Goal: Information Seeking & Learning: Check status

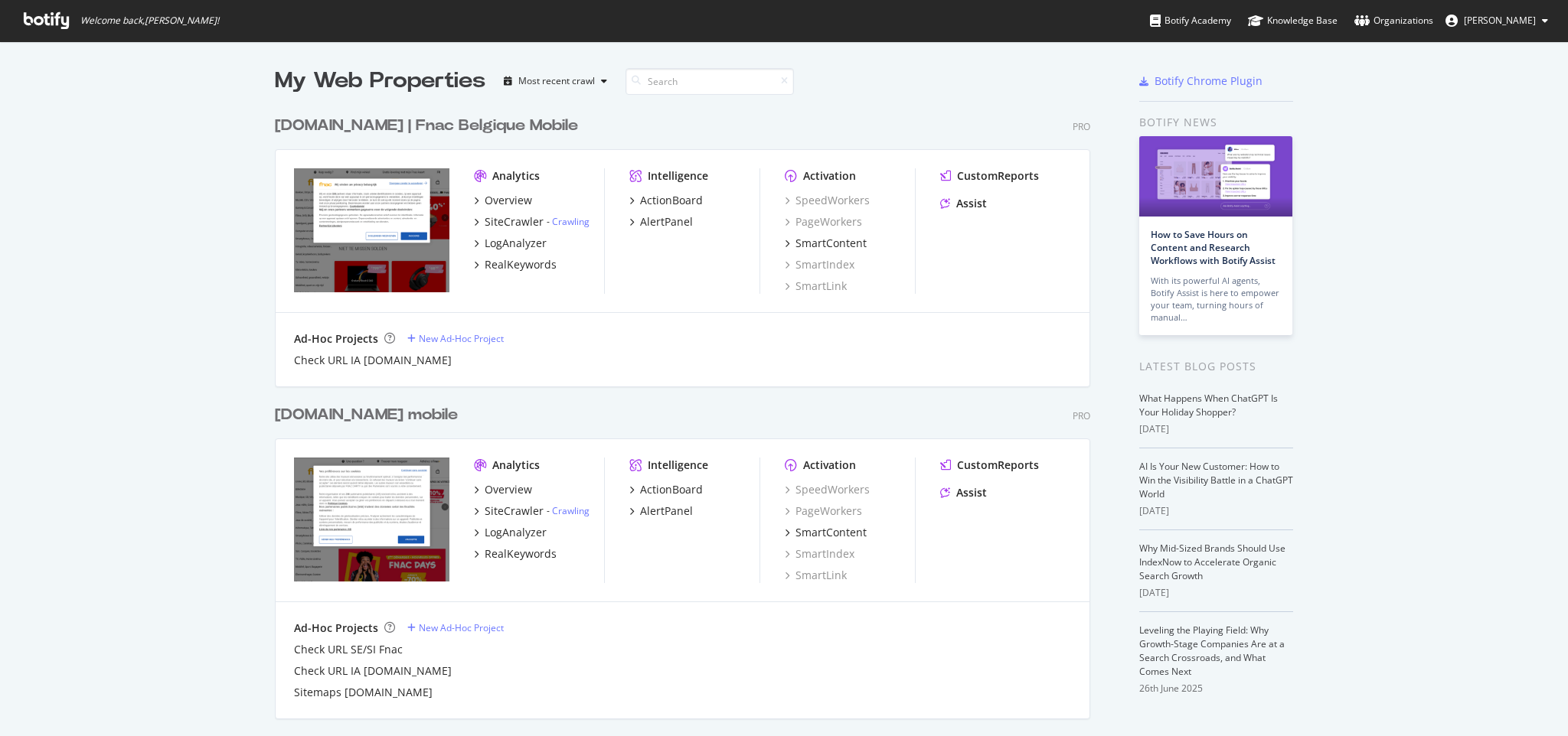
scroll to position [718, 1533]
click at [505, 267] on div "RealKeywords" at bounding box center [520, 265] width 72 height 15
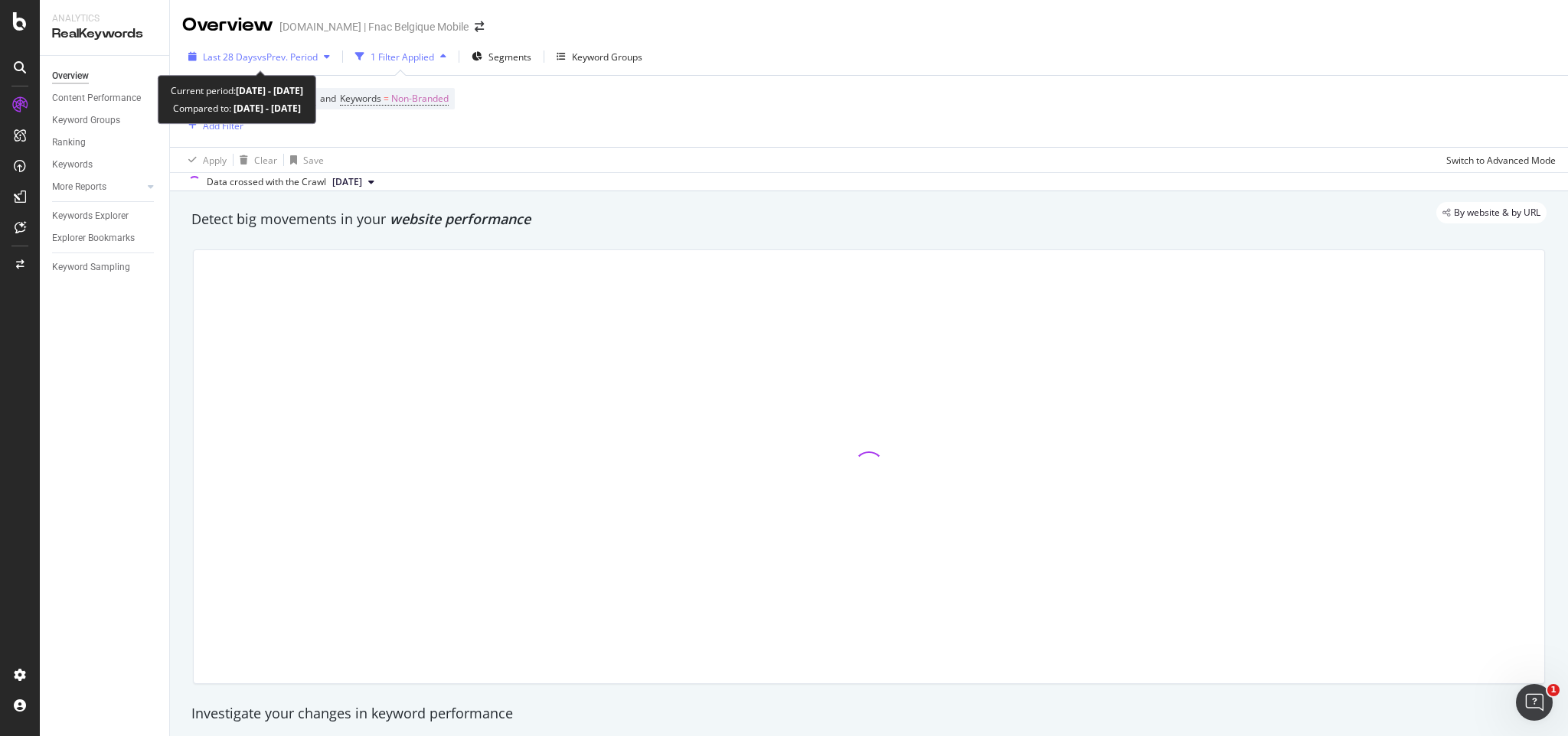
click at [301, 56] on span "vs Prev. Period" at bounding box center [287, 57] width 61 height 13
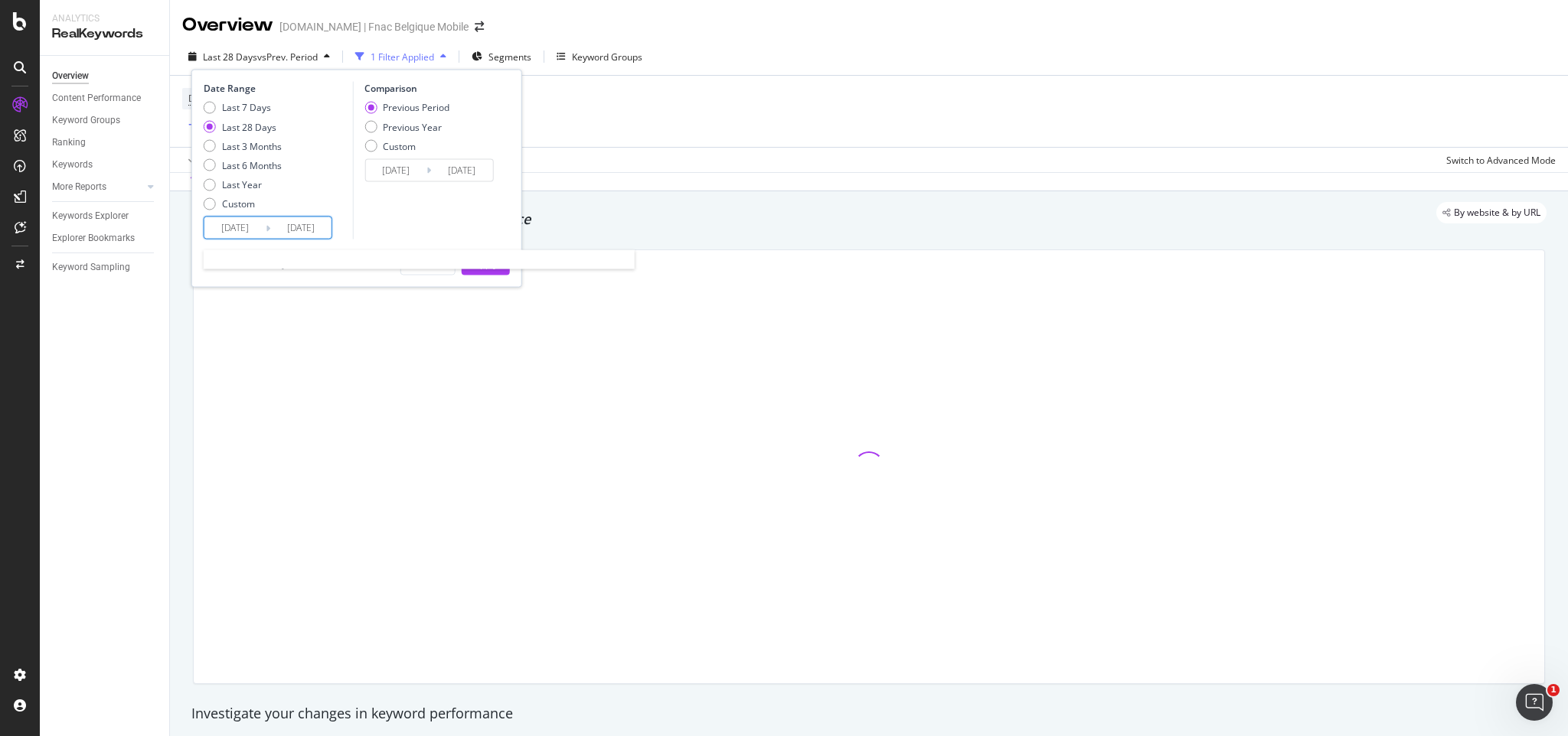
click at [295, 222] on input "[DATE]" at bounding box center [300, 227] width 61 height 22
